Goal: Understand process/instructions

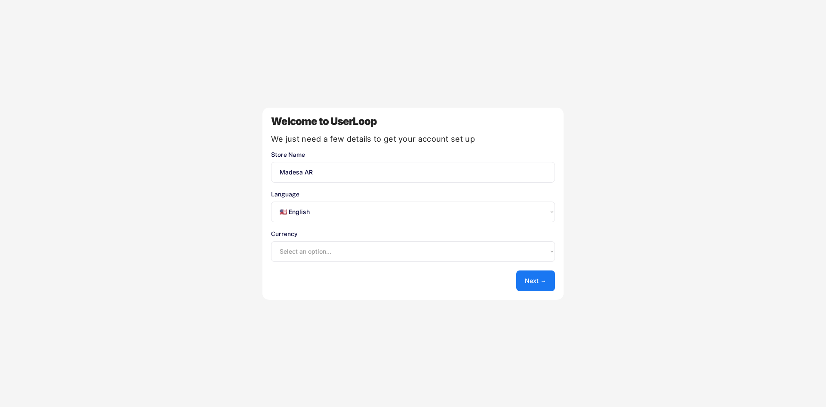
select select ""en""
select select ""1348695171700984260__LOOKUP__1635527638684x613802680129955700""
click at [423, 209] on select "Select an option... 🇺🇸 English 🇫🇷 Français 🇩🇪 Deutsch 🇪🇸 Español" at bounding box center [413, 211] width 284 height 21
select select ""es""
click at [271, 201] on select "Select an option... 🇺🇸 English 🇫🇷 Français 🇩🇪 Deutsch 🇪🇸 Español" at bounding box center [413, 211] width 284 height 21
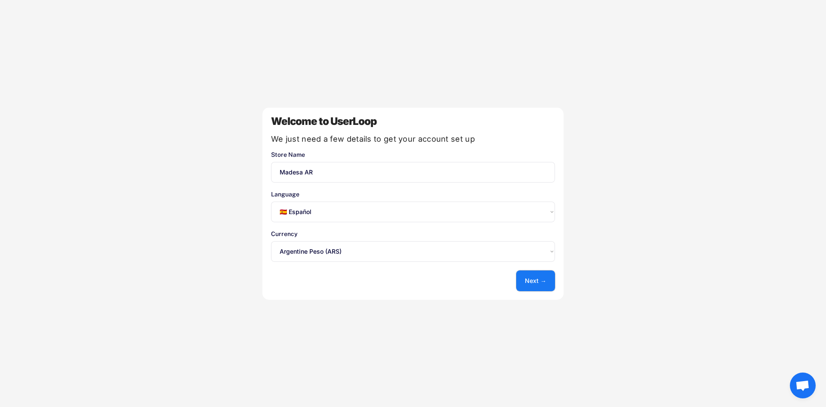
click at [530, 280] on button "Next →" at bounding box center [535, 280] width 39 height 21
